Goal: Task Accomplishment & Management: Use online tool/utility

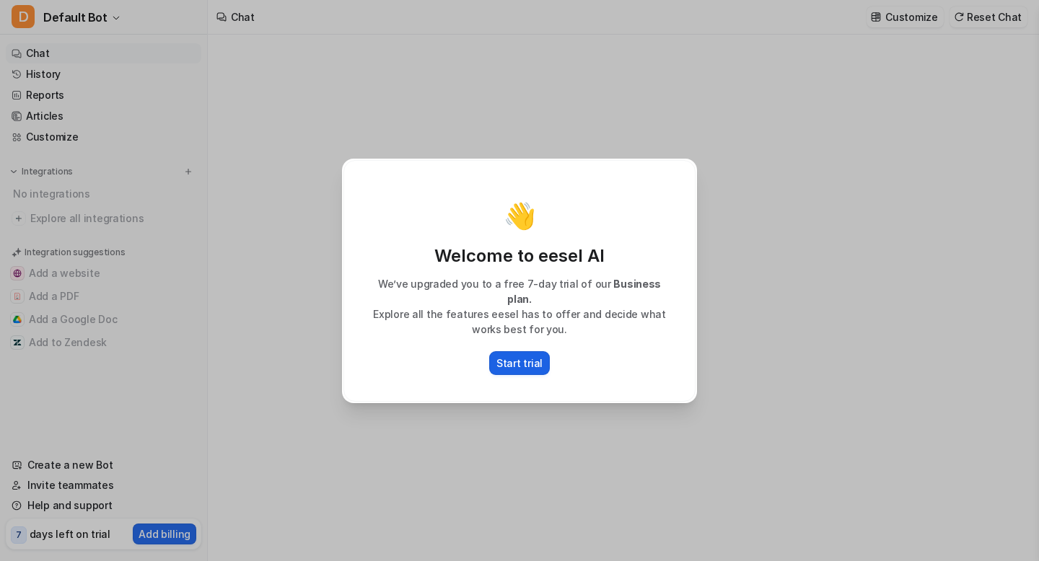
click at [501, 361] on p "Start trial" at bounding box center [519, 363] width 46 height 15
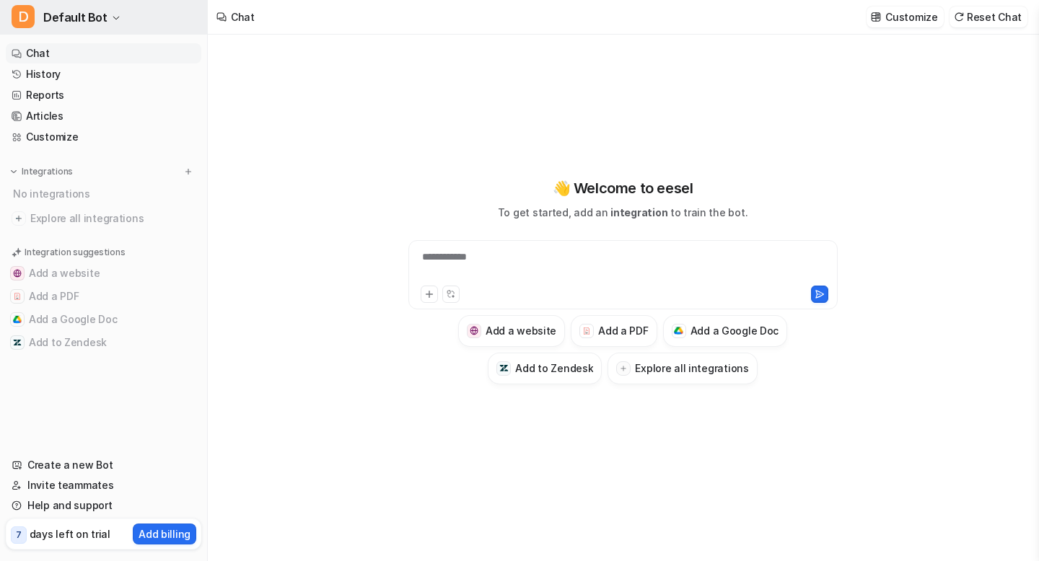
type textarea "**********"
